Goal: Task Accomplishment & Management: Manage account settings

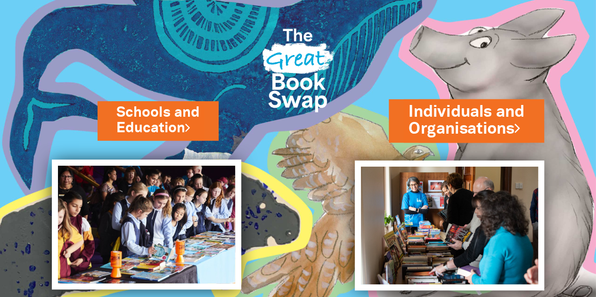
click at [455, 112] on link "Individuals and Organisations" at bounding box center [466, 121] width 116 height 40
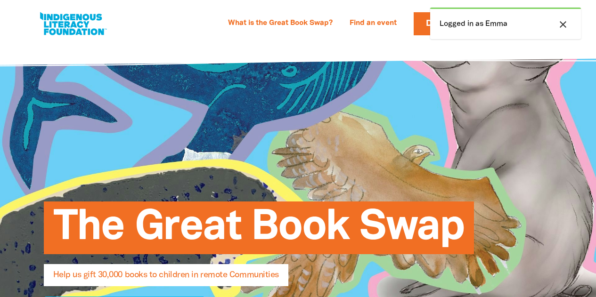
select select "AU"
click at [564, 25] on icon "close" at bounding box center [562, 24] width 11 height 11
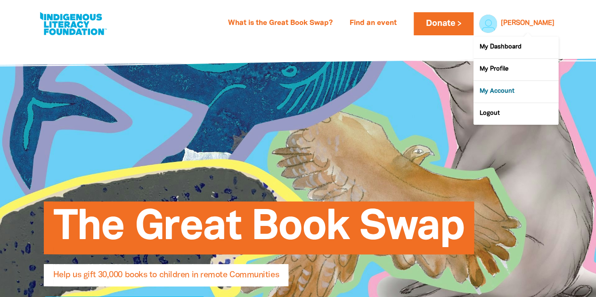
click at [507, 92] on link "My Account" at bounding box center [515, 92] width 85 height 22
select select "AU"
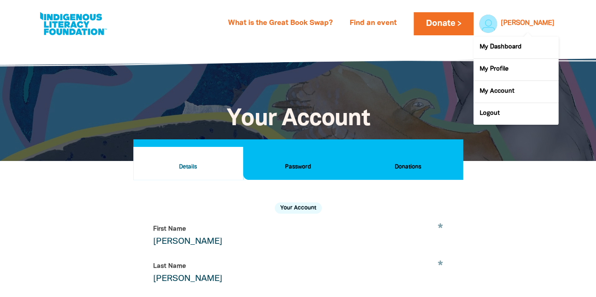
click at [497, 20] on div at bounding box center [485, 23] width 23 height 23
click at [507, 48] on link "My Dashboard" at bounding box center [515, 48] width 85 height 22
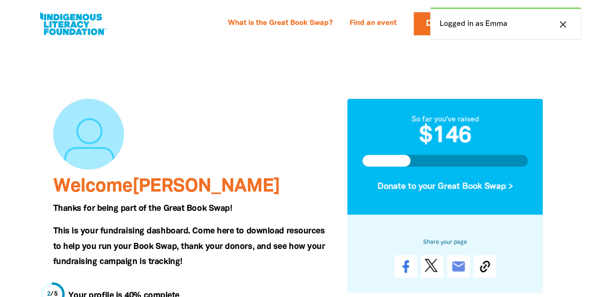
click at [563, 23] on icon "close" at bounding box center [562, 24] width 11 height 11
